Goal: Transaction & Acquisition: Book appointment/travel/reservation

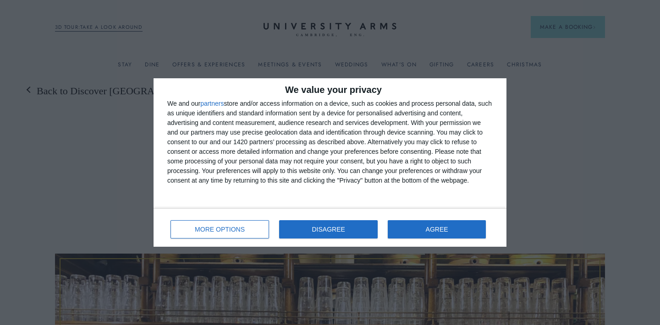
click at [306, 231] on button "DISAGREE" at bounding box center [328, 229] width 99 height 18
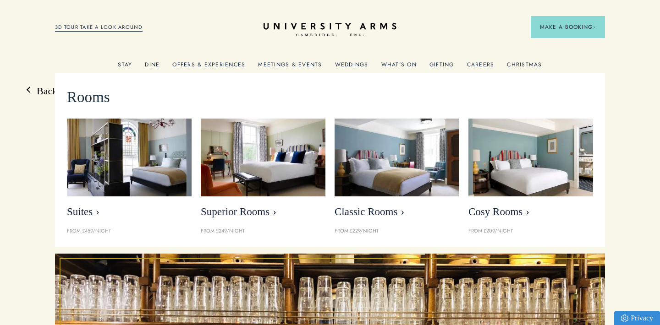
click at [130, 64] on link "Stay" at bounding box center [125, 67] width 14 height 12
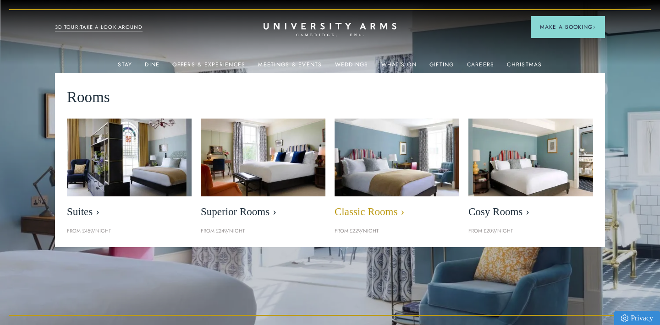
click at [374, 211] on span "Classic Rooms" at bounding box center [397, 212] width 125 height 13
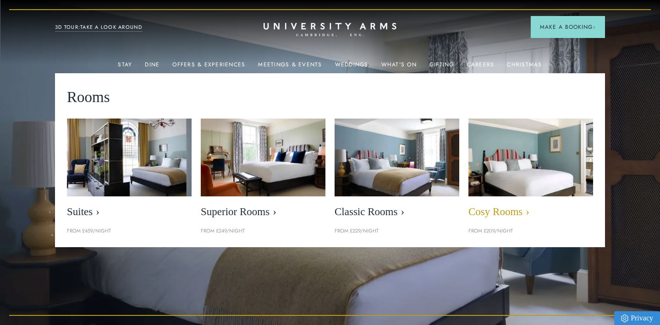
click at [491, 212] on span "Cosy Rooms" at bounding box center [530, 212] width 125 height 13
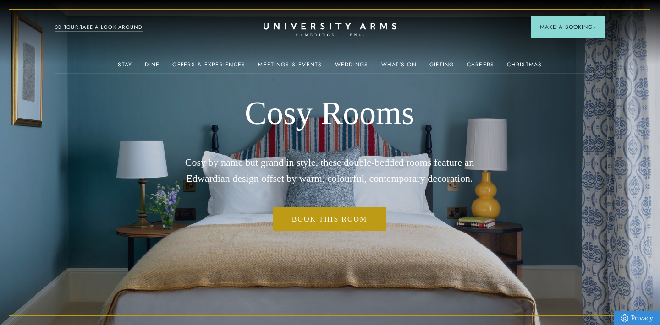
scroll to position [0, 0]
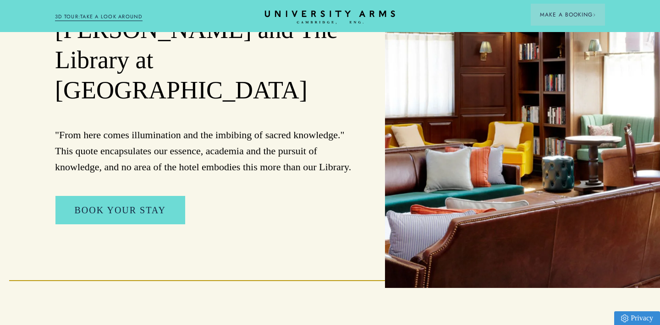
scroll to position [81, 0]
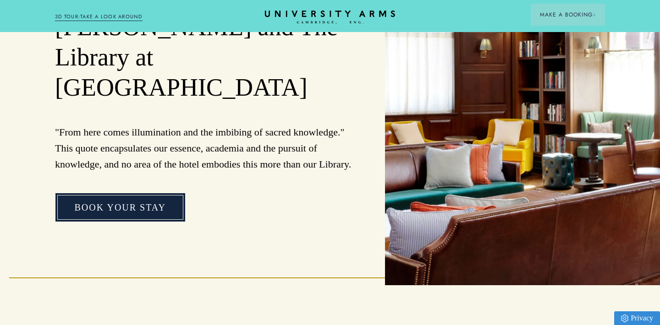
click at [146, 193] on link "Book Your Stay" at bounding box center [120, 207] width 130 height 28
